Goal: Transaction & Acquisition: Purchase product/service

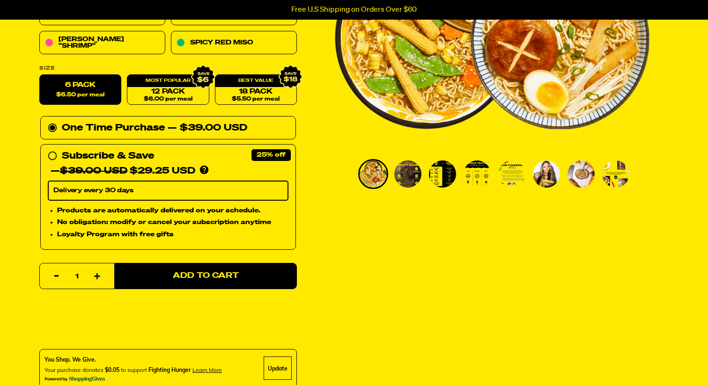
scroll to position [231, 0]
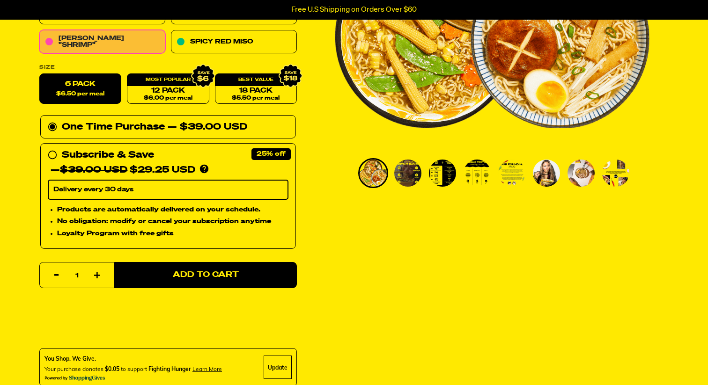
click at [94, 42] on link "[PERSON_NAME] "Shrimp"" at bounding box center [102, 41] width 126 height 23
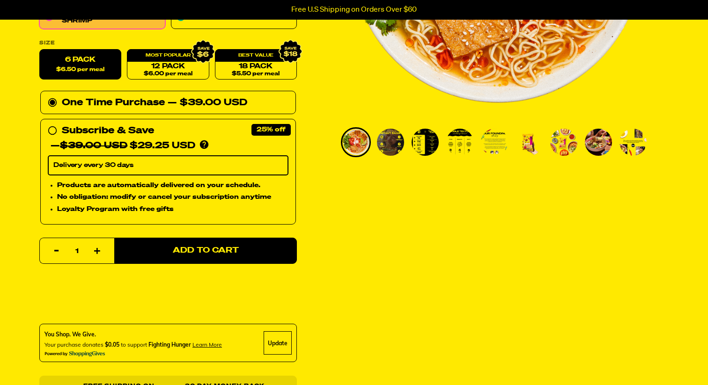
scroll to position [266, 0]
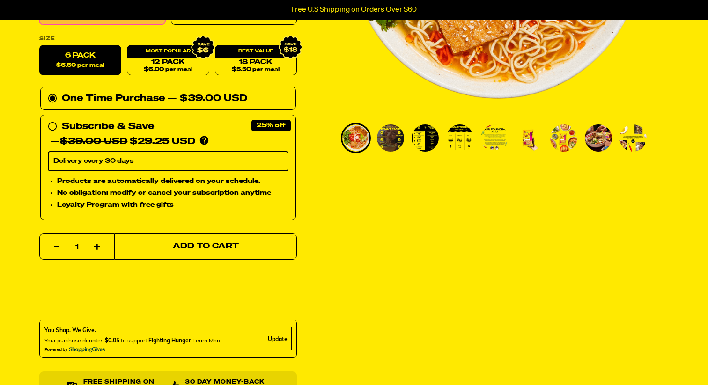
click at [245, 252] on button "Add to Cart" at bounding box center [205, 247] width 183 height 26
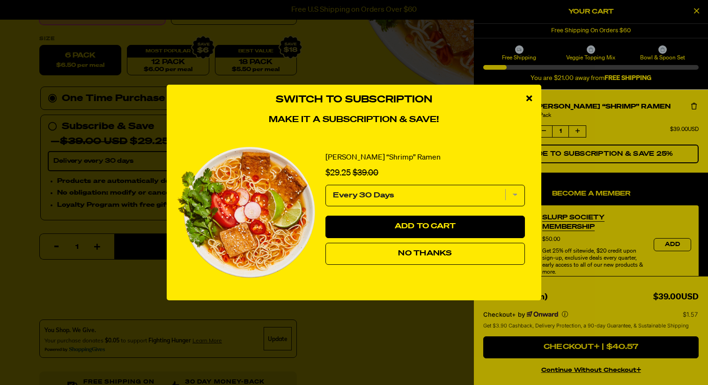
click at [375, 258] on button "No Thanks" at bounding box center [424, 254] width 199 height 22
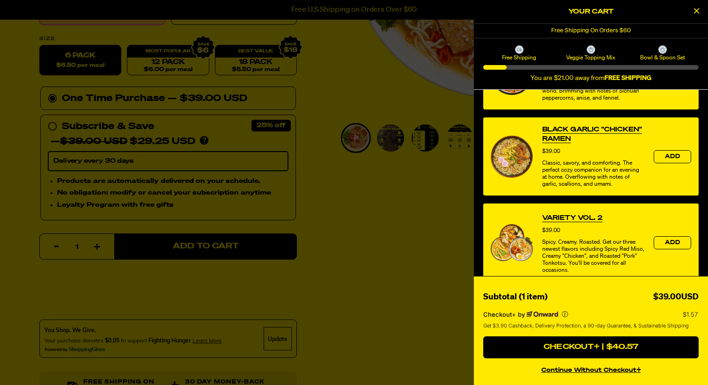
scroll to position [387, 0]
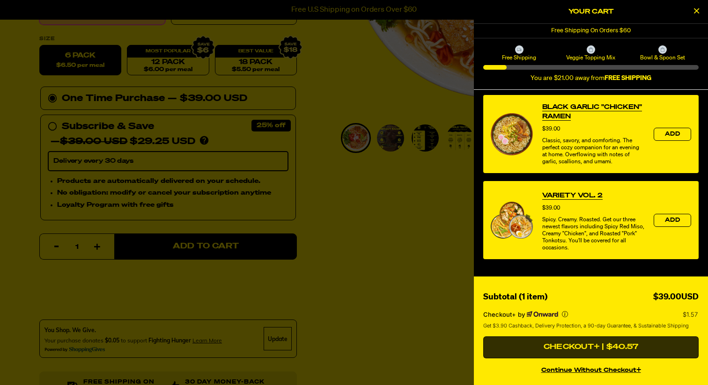
click at [581, 350] on button "Checkout+ | $40.57" at bounding box center [590, 348] width 215 height 22
